Goal: Complete application form

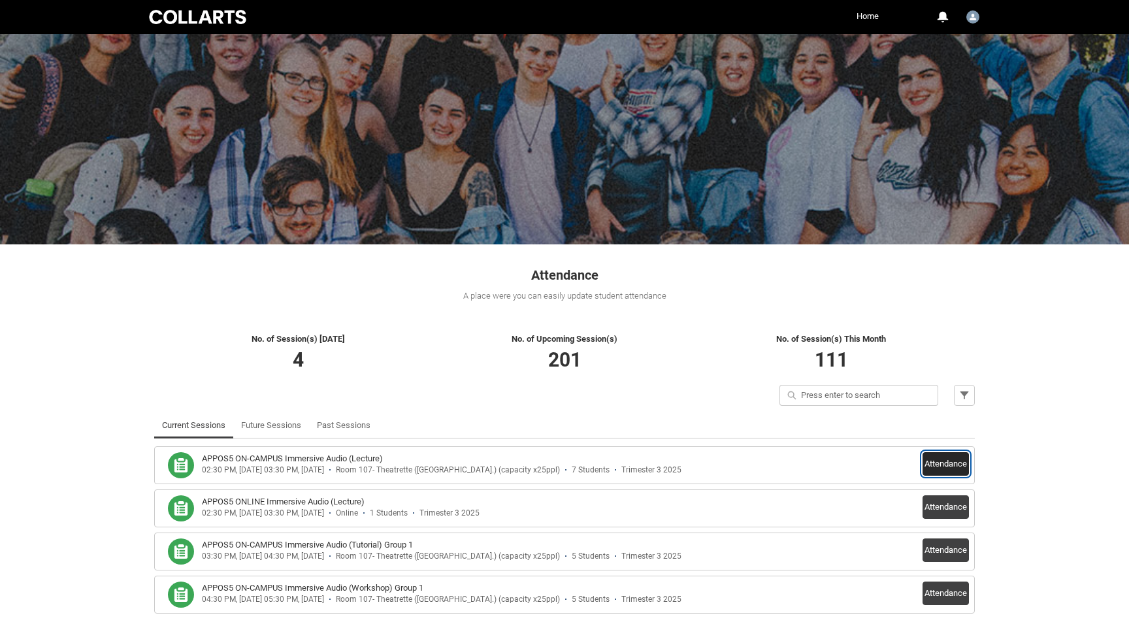
click at [937, 463] on button "Attendance" at bounding box center [945, 464] width 46 height 24
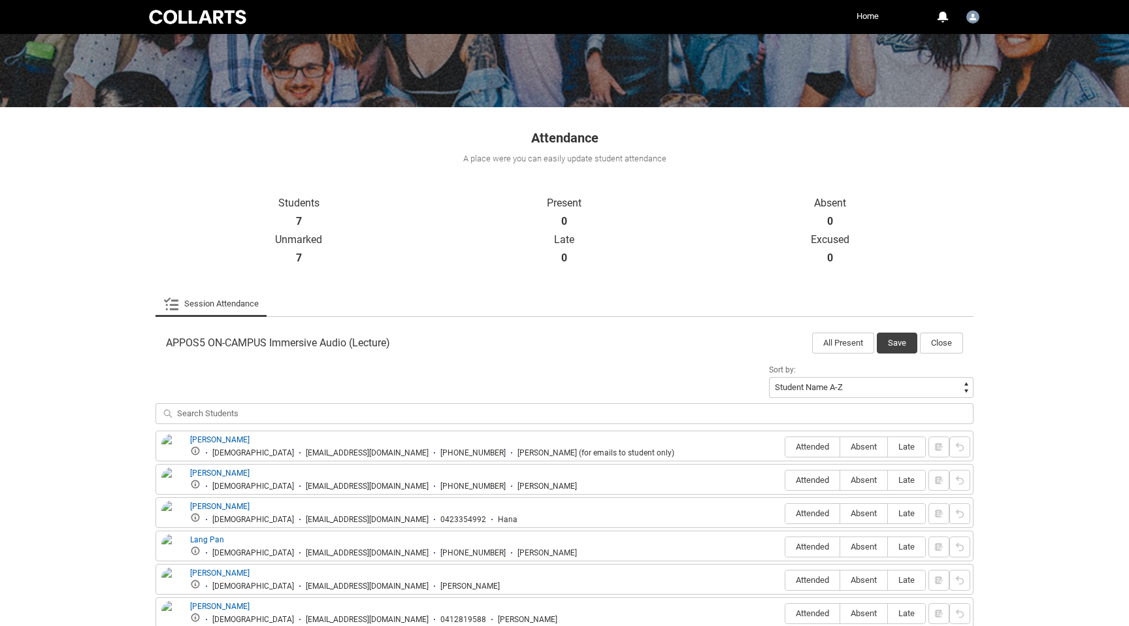
scroll to position [250, 0]
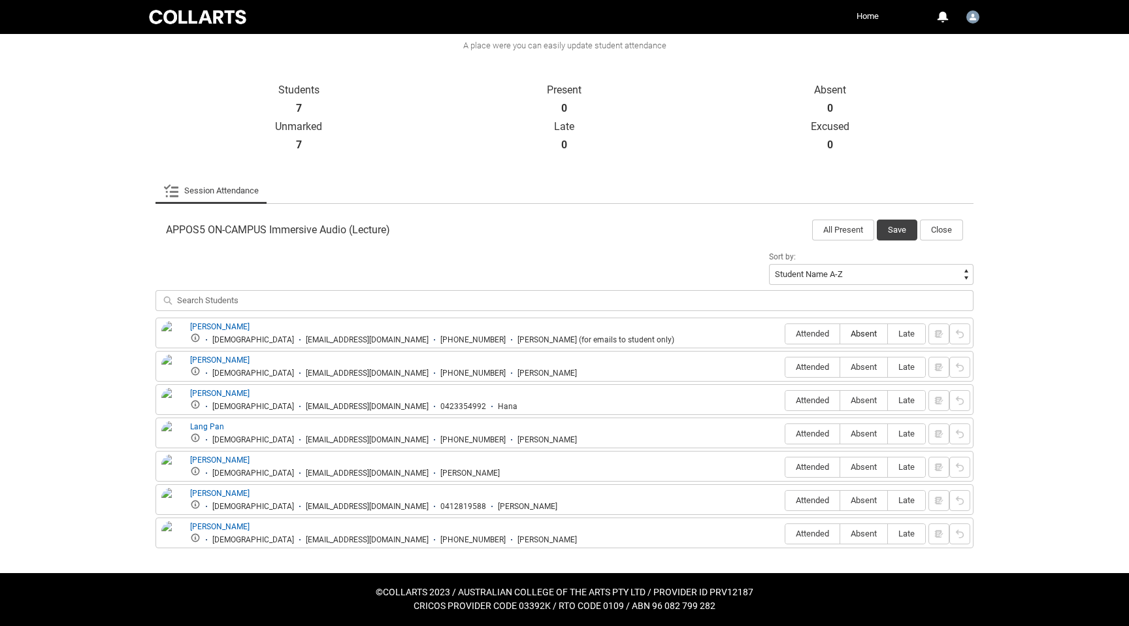
click at [877, 334] on span "Absent" at bounding box center [863, 334] width 47 height 10
click at [840, 334] on input "Absent" at bounding box center [839, 333] width 1 height 1
type lightning-radio-group "Absent"
radio input "true"
click at [865, 363] on span "Absent" at bounding box center [863, 367] width 47 height 10
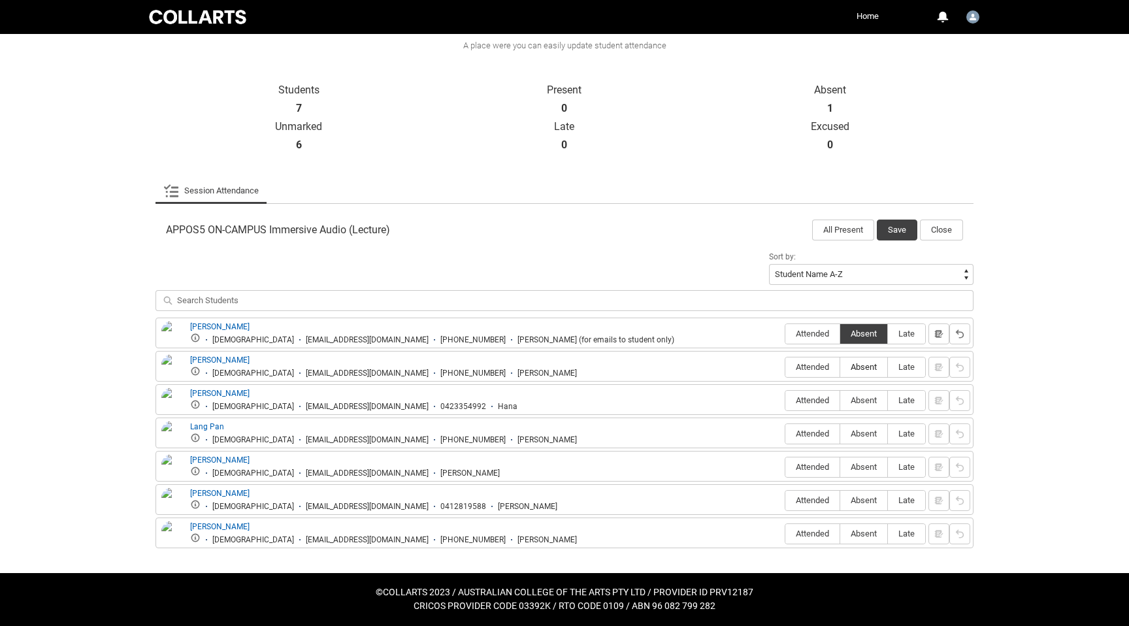
click at [840, 366] on input "Absent" at bounding box center [839, 366] width 1 height 1
type lightning-radio-group "Absent"
radio input "true"
click at [865, 431] on span "Absent" at bounding box center [863, 433] width 47 height 10
click at [840, 433] on input "Absent" at bounding box center [839, 433] width 1 height 1
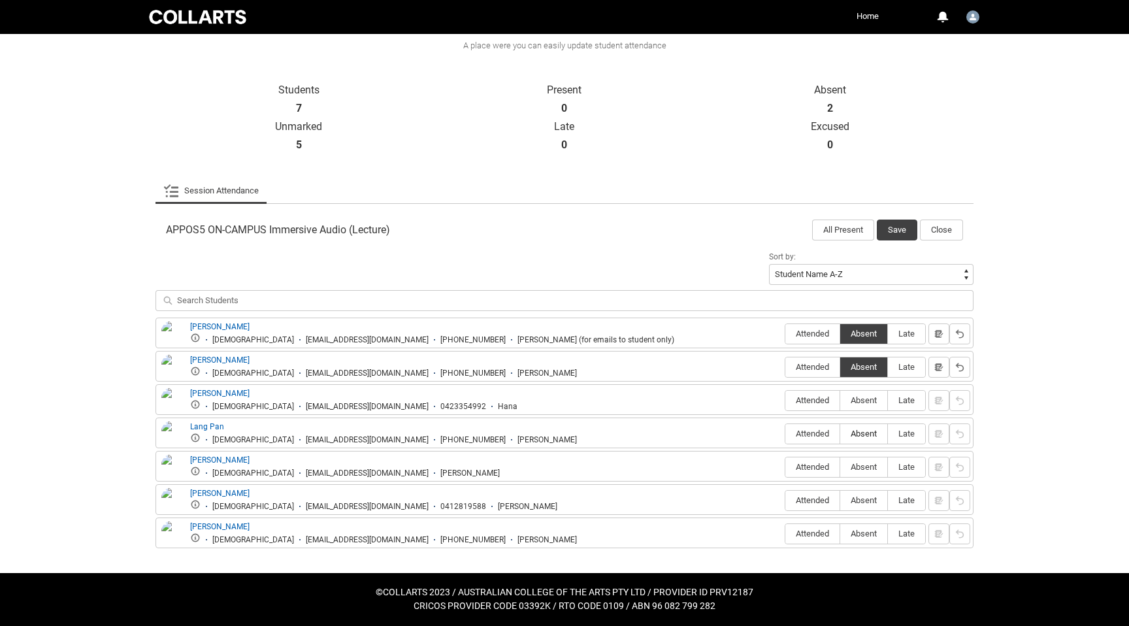
type lightning-radio-group "Absent"
radio input "true"
click at [863, 465] on span "Absent" at bounding box center [863, 467] width 47 height 10
click at [840, 466] on input "Absent" at bounding box center [839, 466] width 1 height 1
type lightning-radio-group "Absent"
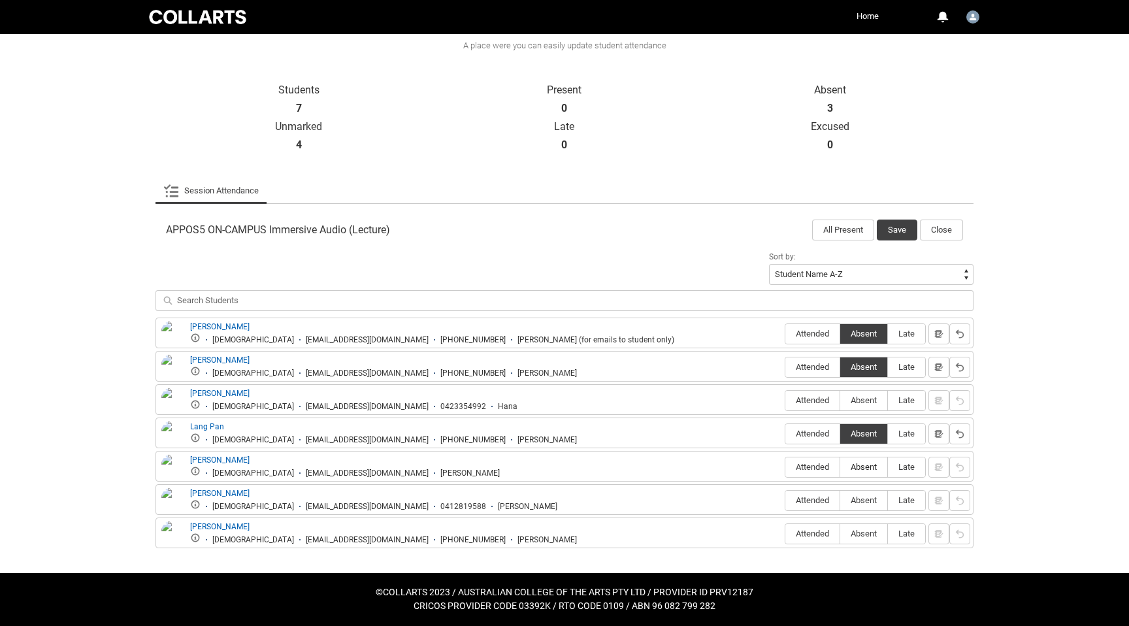
radio input "true"
click at [863, 500] on span "Absent" at bounding box center [863, 500] width 47 height 10
click at [840, 500] on input "Absent" at bounding box center [839, 500] width 1 height 1
type lightning-radio-group "Absent"
radio input "true"
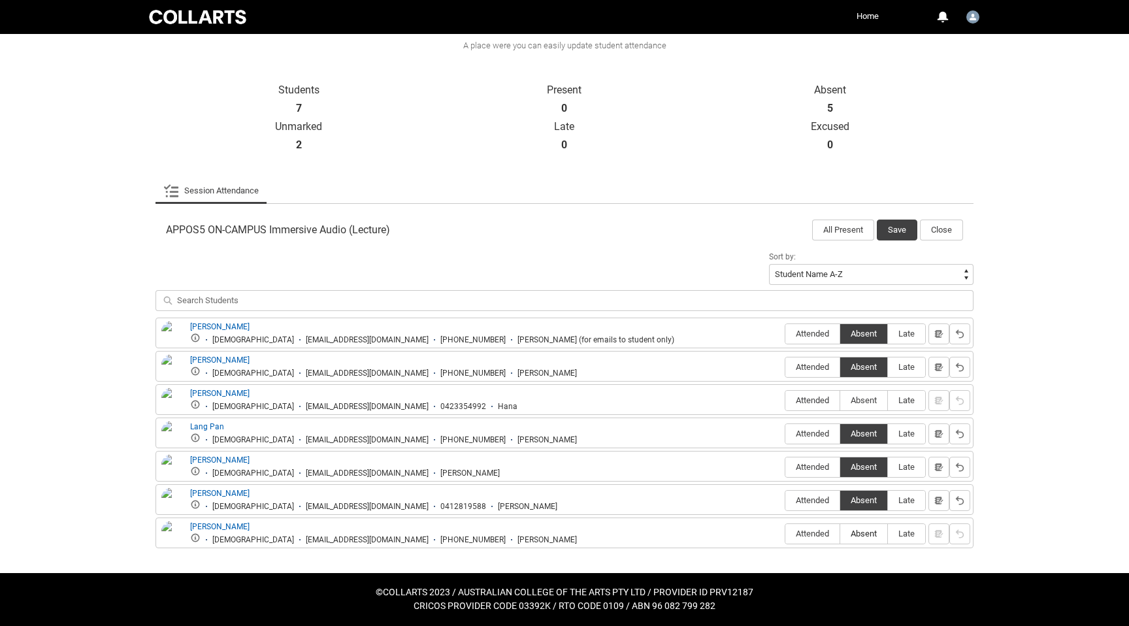
click at [860, 532] on span "Absent" at bounding box center [863, 533] width 47 height 10
click at [840, 533] on input "Absent" at bounding box center [839, 533] width 1 height 1
type lightning-radio-group "Absent"
radio input "true"
click at [810, 397] on span "Attended" at bounding box center [812, 400] width 54 height 10
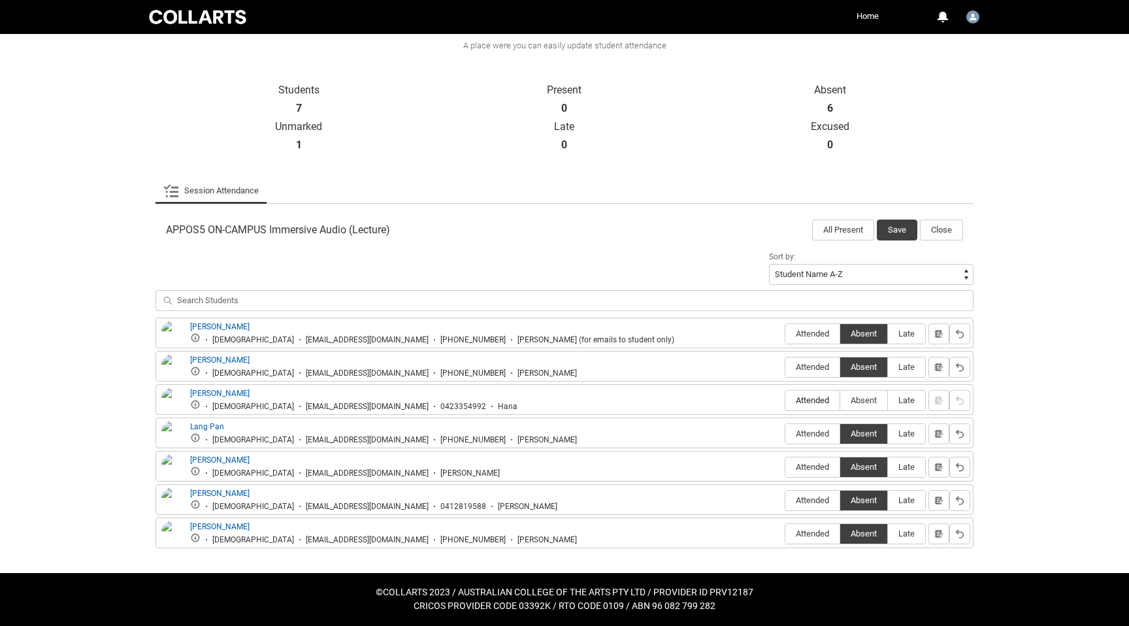
click at [785, 400] on input "Attended" at bounding box center [784, 400] width 1 height 1
type lightning-radio-group "Attended"
radio input "true"
click at [892, 236] on button "Save" at bounding box center [896, 229] width 40 height 21
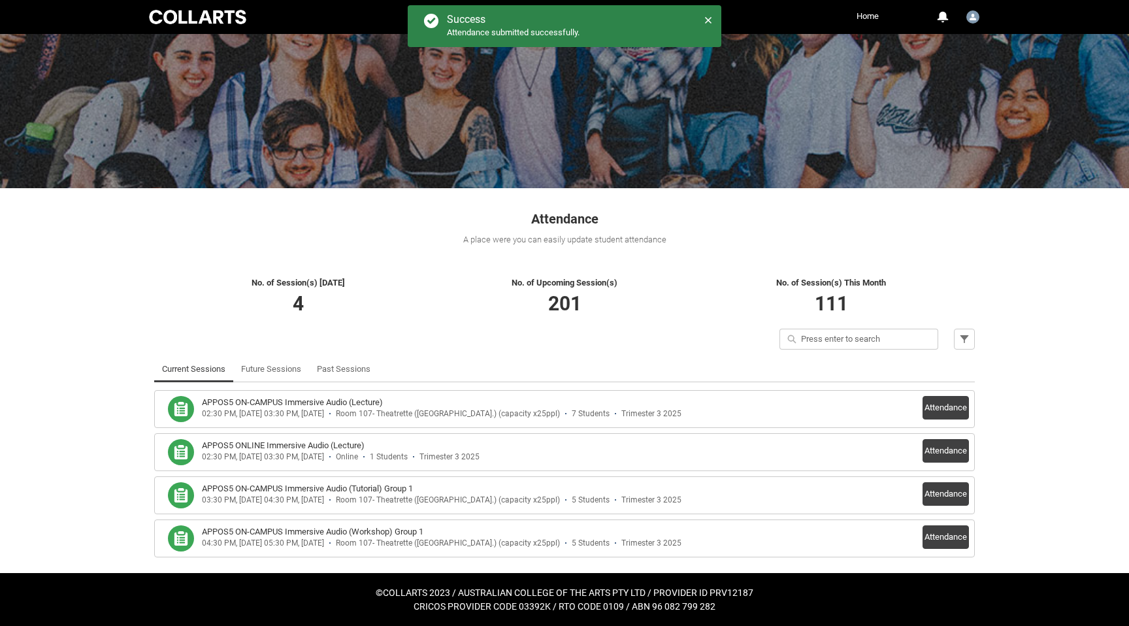
scroll to position [56, 0]
